Goal: Obtain resource: Download file/media

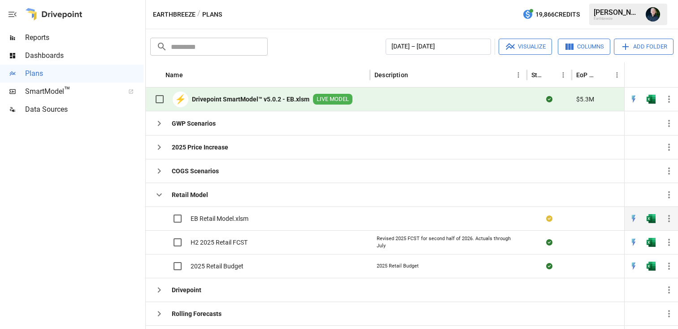
click at [265, 216] on div "EB Retail Model.xlsm" at bounding box center [258, 218] width 224 height 24
click at [636, 239] on img "Open in Quick Edit" at bounding box center [634, 242] width 9 height 9
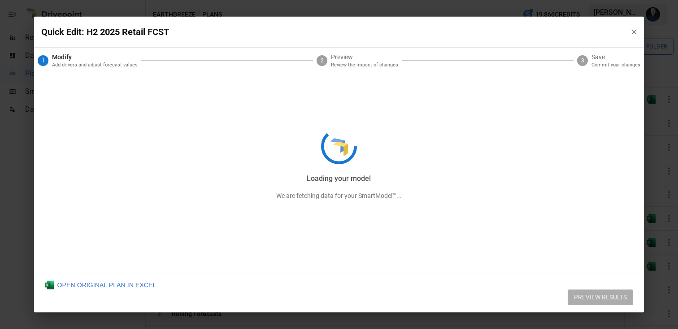
click at [632, 30] on div "Loading your model We are fetching data for your SmartModel™..." at bounding box center [339, 165] width 611 height 296
click at [634, 30] on div "Loading your model We are fetching data for your SmartModel™..." at bounding box center [339, 165] width 611 height 296
click at [632, 32] on div "Preparing to edit We are fetching data for your SmartModel™..." at bounding box center [339, 165] width 611 height 296
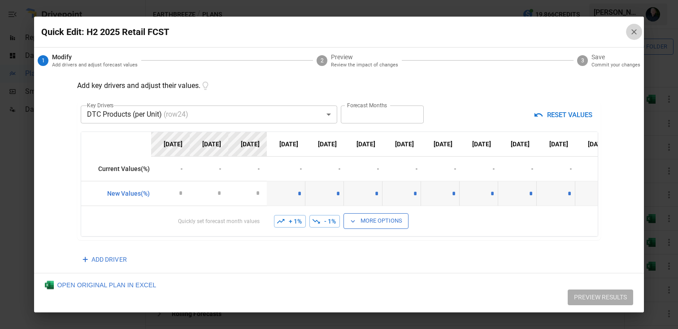
click at [635, 31] on icon "button" at bounding box center [634, 31] width 5 height 5
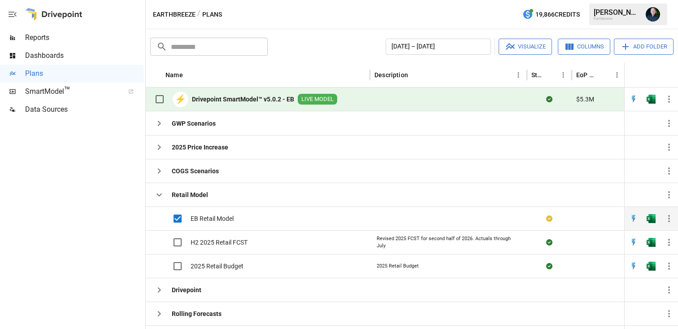
click at [254, 219] on div "EB Retail Model" at bounding box center [258, 218] width 224 height 24
click at [420, 214] on div at bounding box center [448, 218] width 157 height 24
click at [254, 220] on div "EB Retail Model.xlsm" at bounding box center [258, 218] width 224 height 24
click at [652, 220] on img "Open in Excel" at bounding box center [651, 218] width 9 height 9
